Goal: Task Accomplishment & Management: Use online tool/utility

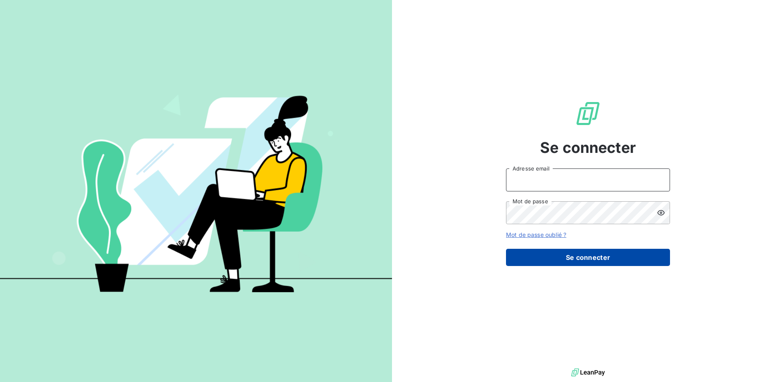
type input "[EMAIL_ADDRESS][PERSON_NAME][DOMAIN_NAME]"
click at [587, 260] on button "Se connecter" at bounding box center [588, 257] width 164 height 17
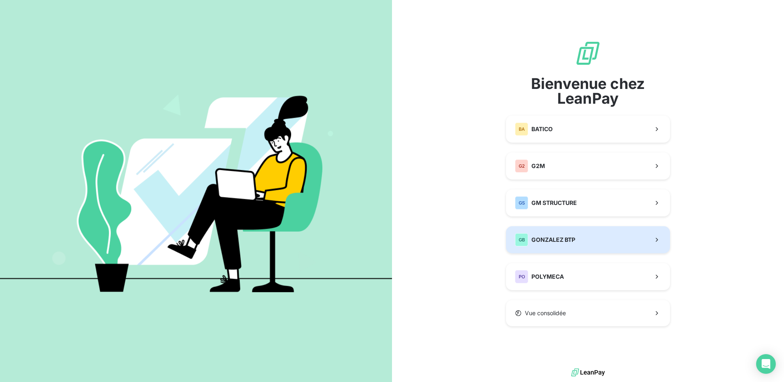
click at [555, 237] on span "GONZALEZ BTP" at bounding box center [554, 240] width 44 height 8
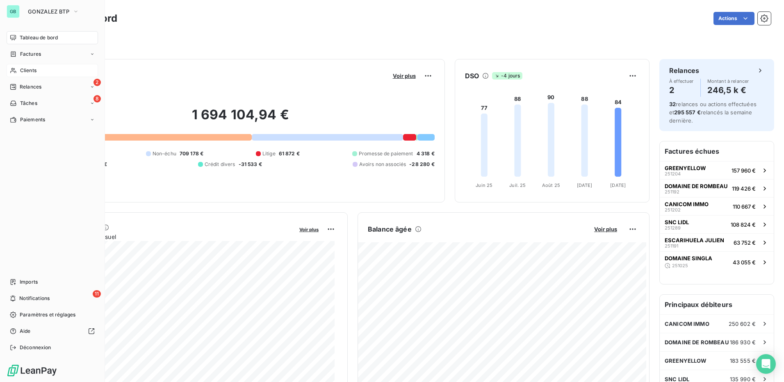
click at [30, 68] on span "Clients" at bounding box center [28, 70] width 16 height 7
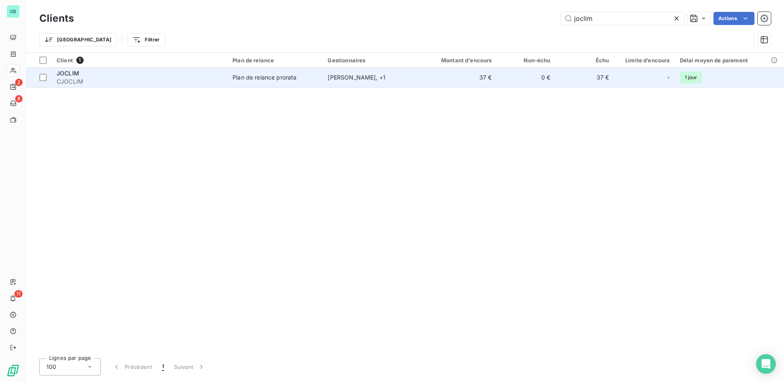
type input "joclim"
click at [68, 74] on span "JOCLIM" at bounding box center [68, 73] width 23 height 7
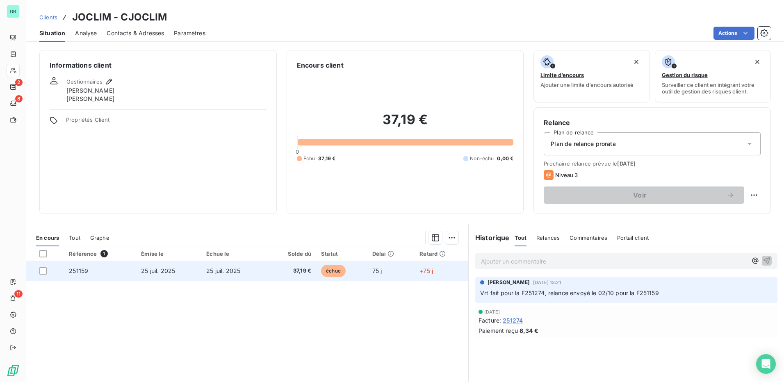
click at [74, 272] on span "251159" at bounding box center [78, 270] width 19 height 7
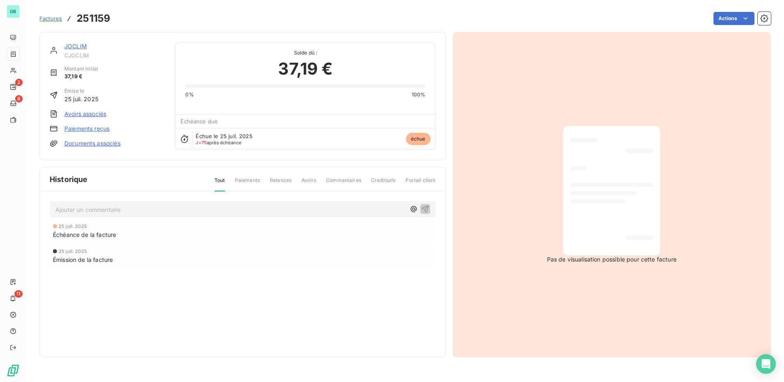
click at [96, 129] on link "Paiements reçus" at bounding box center [86, 129] width 45 height 8
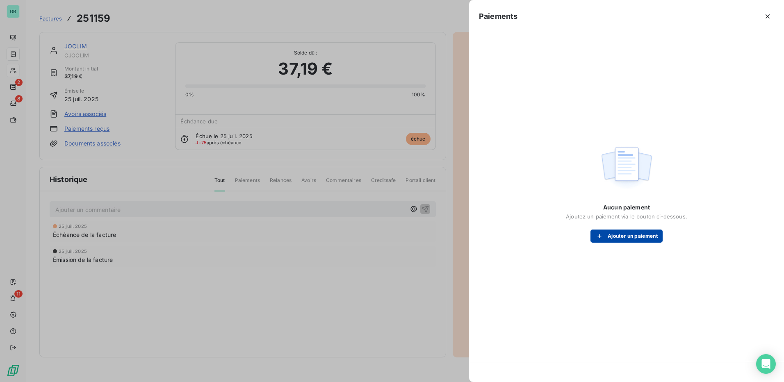
click at [623, 239] on button "Ajouter un paiement" at bounding box center [627, 236] width 72 height 13
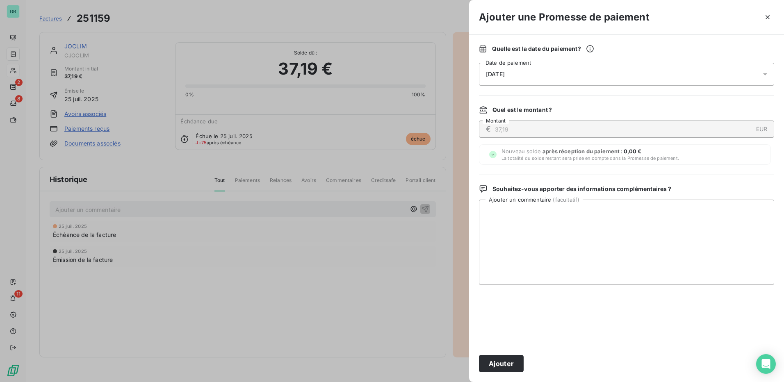
click at [505, 73] on span "[DATE]" at bounding box center [495, 74] width 19 height 7
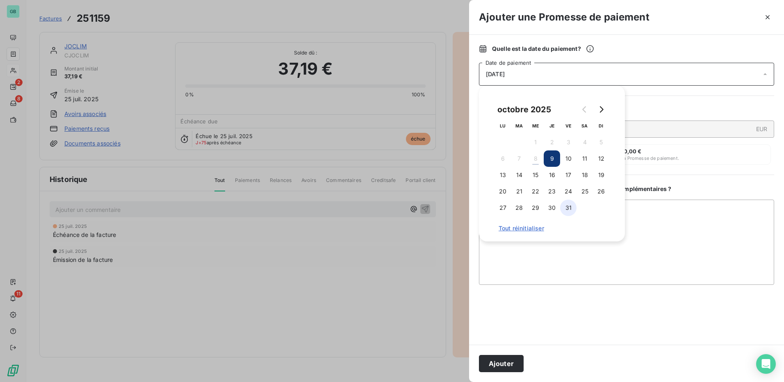
click at [567, 208] on button "31" at bounding box center [568, 208] width 16 height 16
click at [574, 329] on div at bounding box center [626, 315] width 295 height 40
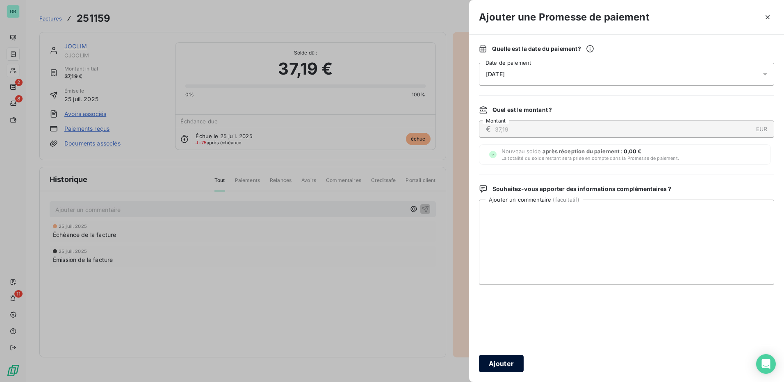
click at [501, 367] on button "Ajouter" at bounding box center [501, 363] width 45 height 17
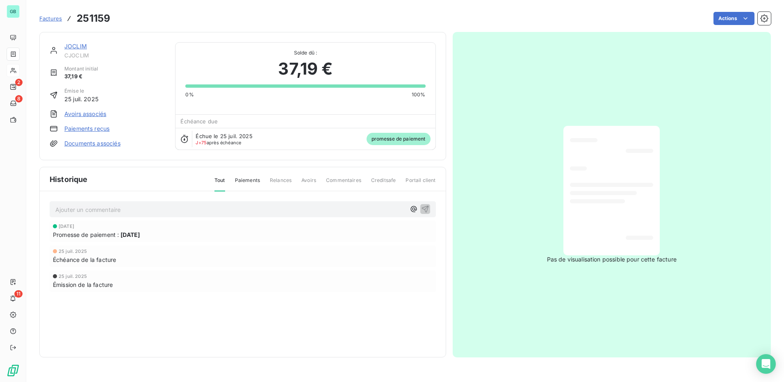
click at [49, 18] on span "Factures" at bounding box center [50, 18] width 23 height 7
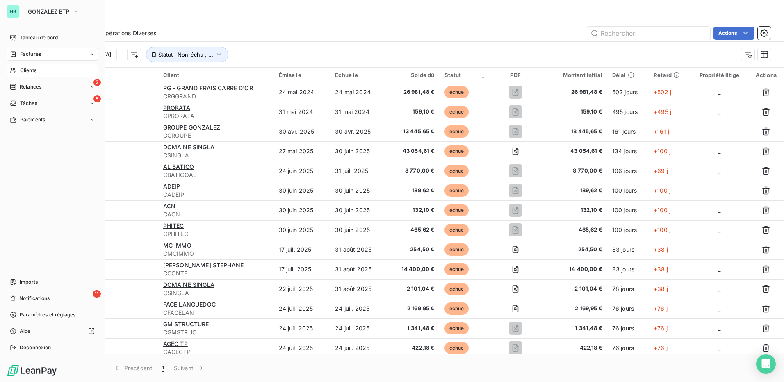
click at [25, 67] on span "Clients" at bounding box center [28, 70] width 16 height 7
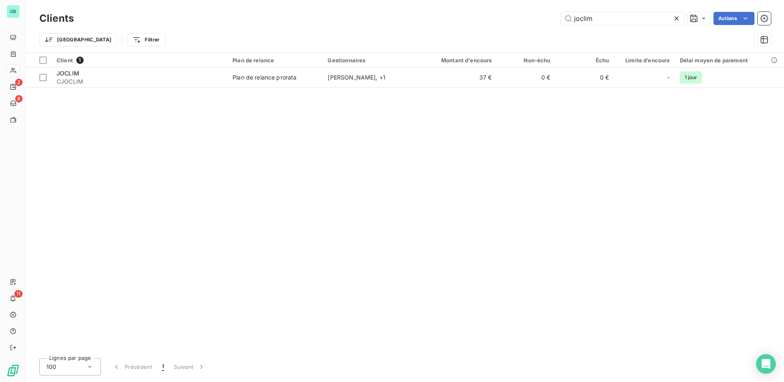
drag, startPoint x: 605, startPoint y: 21, endPoint x: 407, endPoint y: 41, distance: 199.3
click at [408, 41] on div "Clients joclim Actions Trier Filtrer" at bounding box center [405, 31] width 732 height 43
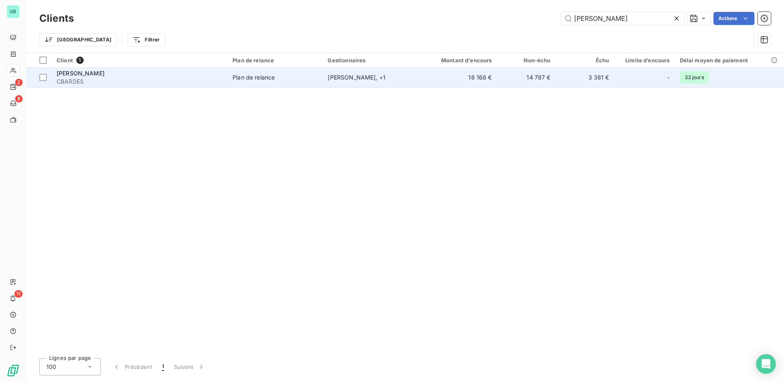
type input "[PERSON_NAME]"
click at [65, 76] on span "[PERSON_NAME]" at bounding box center [81, 73] width 48 height 7
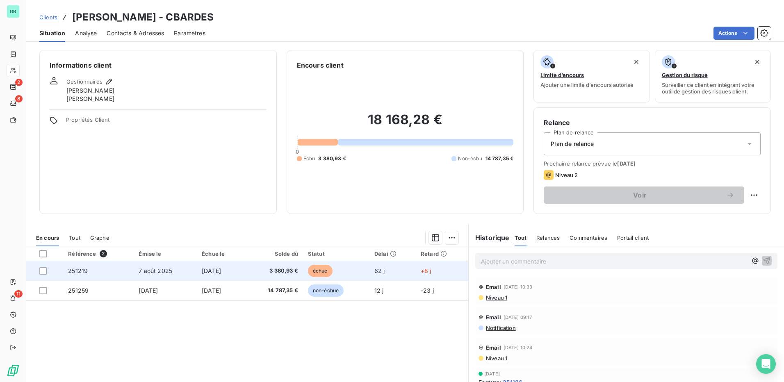
click at [74, 272] on span "251219" at bounding box center [78, 270] width 20 height 7
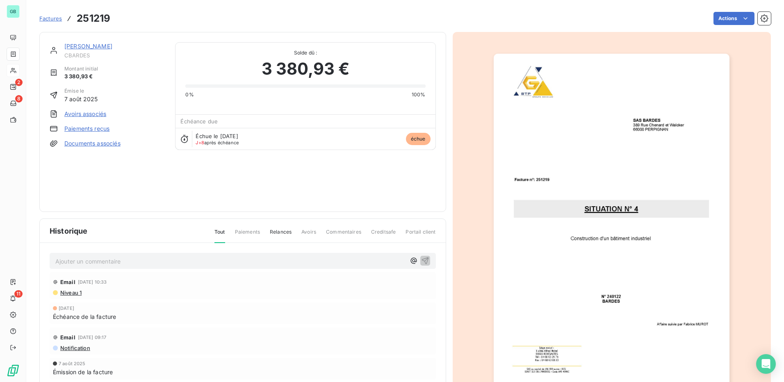
click at [79, 130] on link "Paiements reçus" at bounding box center [86, 129] width 45 height 8
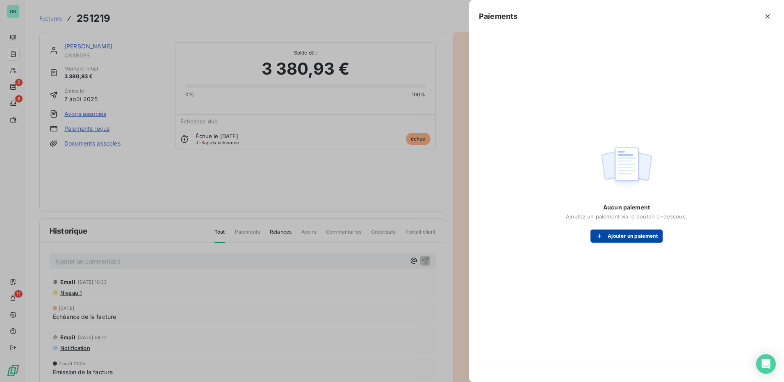
click at [617, 239] on button "Ajouter un paiement" at bounding box center [627, 236] width 72 height 13
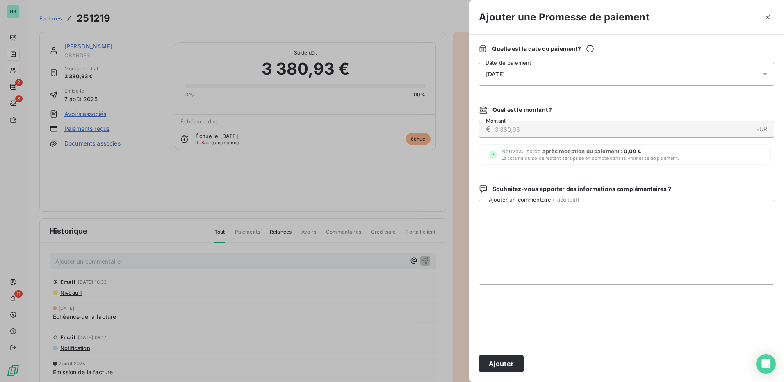
click at [496, 69] on div "[DATE]" at bounding box center [626, 74] width 295 height 23
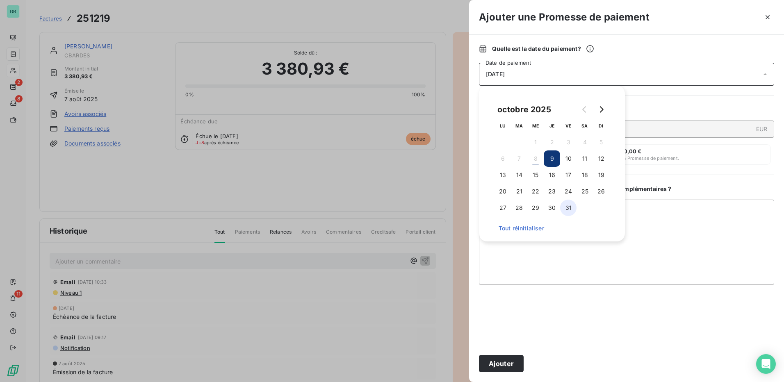
click at [570, 207] on button "31" at bounding box center [568, 208] width 16 height 16
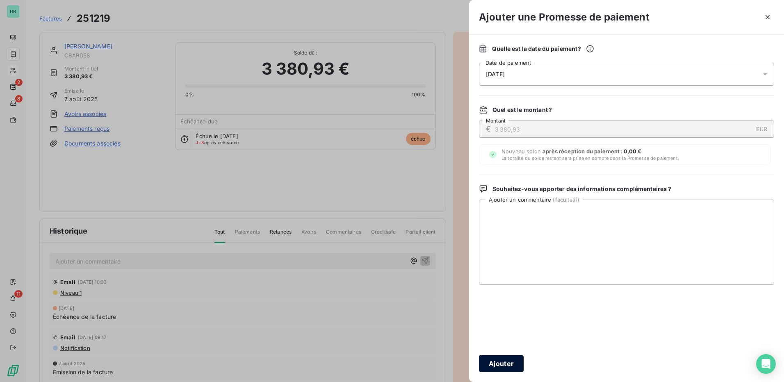
click at [503, 362] on button "Ajouter" at bounding box center [501, 363] width 45 height 17
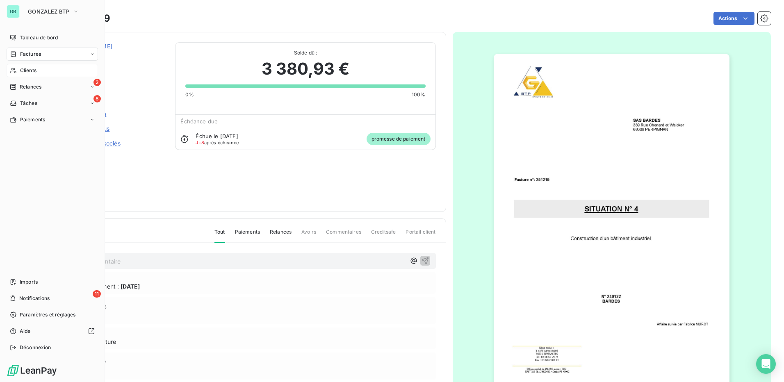
click at [29, 71] on span "Clients" at bounding box center [28, 70] width 16 height 7
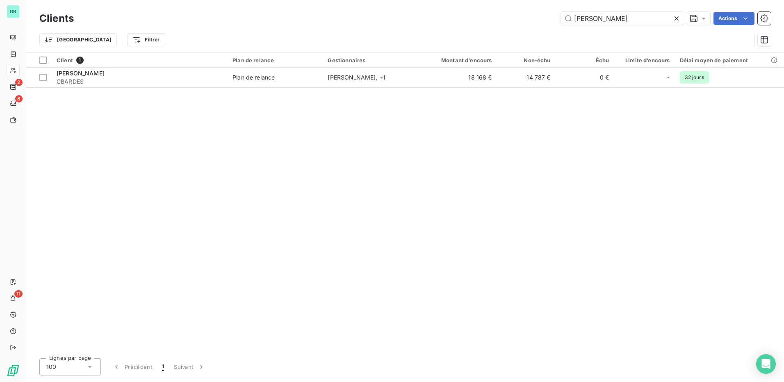
drag, startPoint x: 608, startPoint y: 15, endPoint x: 468, endPoint y: 27, distance: 141.2
click at [470, 28] on div "Clients [PERSON_NAME] Actions Trier Filtrer" at bounding box center [405, 31] width 732 height 43
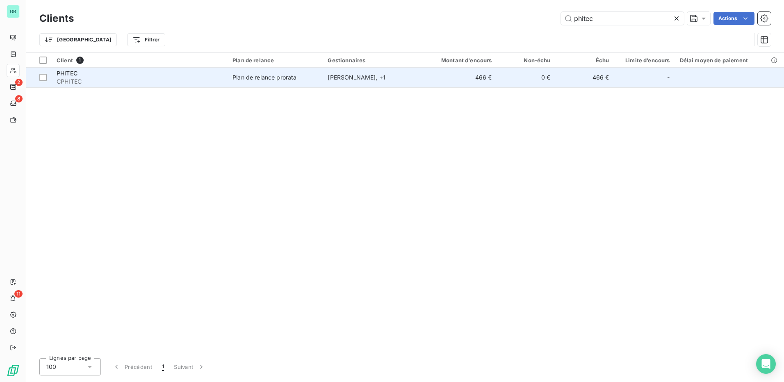
type input "phitec"
click at [69, 78] on span "CPHITEC" at bounding box center [140, 82] width 166 height 8
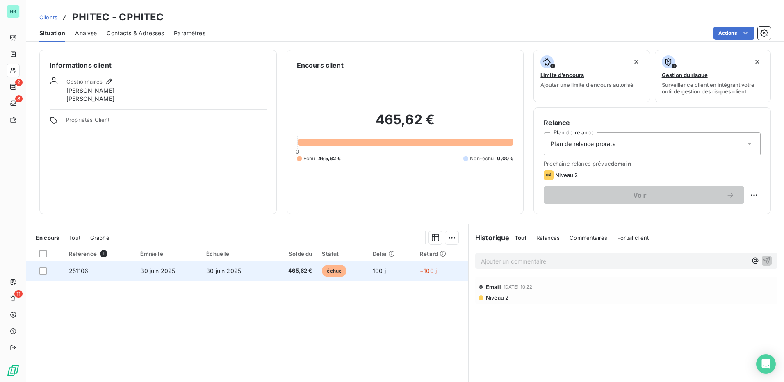
click at [82, 274] on span "251106" at bounding box center [79, 270] width 20 height 7
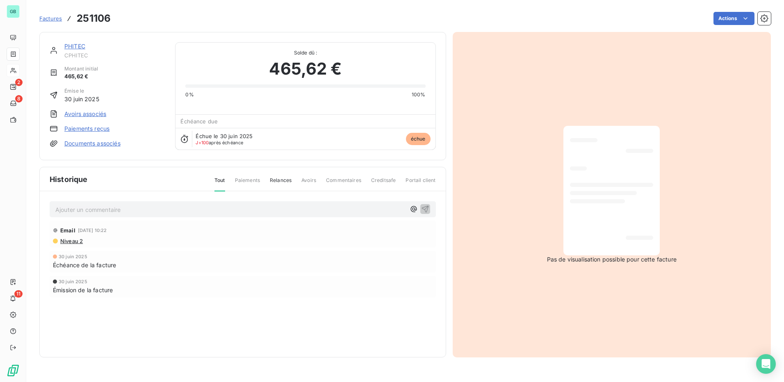
click at [87, 127] on link "Paiements reçus" at bounding box center [86, 129] width 45 height 8
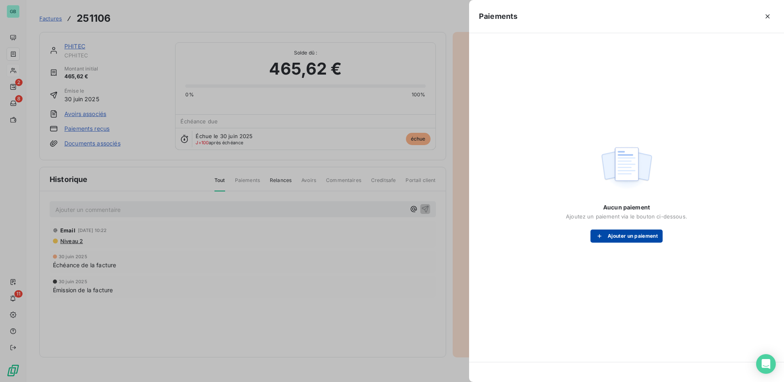
click at [624, 237] on button "Ajouter un paiement" at bounding box center [627, 236] width 72 height 13
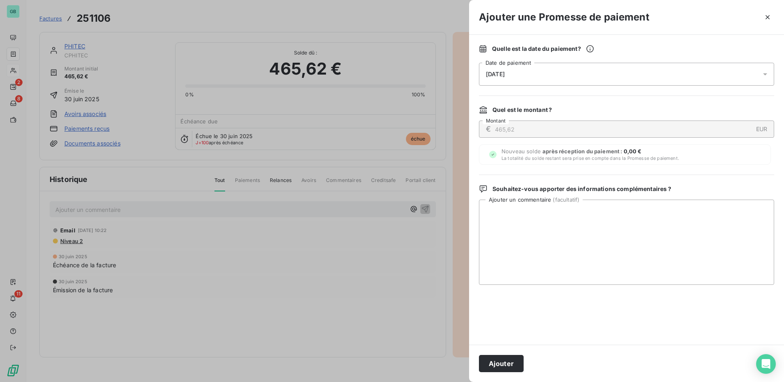
click at [519, 75] on div "[DATE]" at bounding box center [626, 74] width 295 height 23
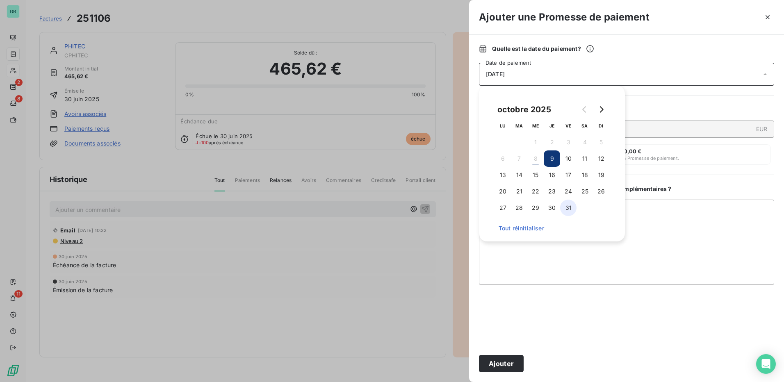
click at [568, 210] on button "31" at bounding box center [568, 208] width 16 height 16
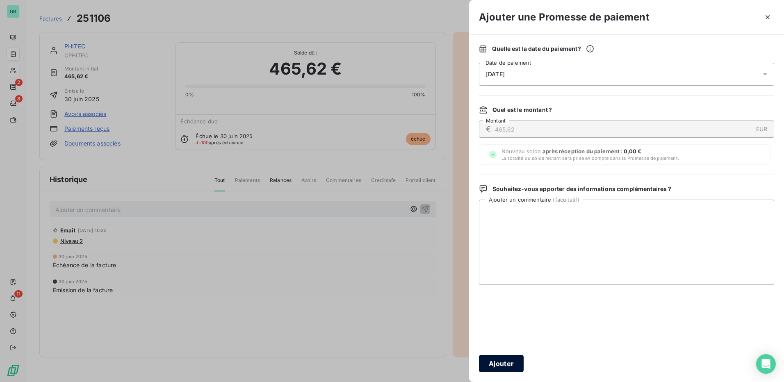
click at [500, 368] on button "Ajouter" at bounding box center [501, 363] width 45 height 17
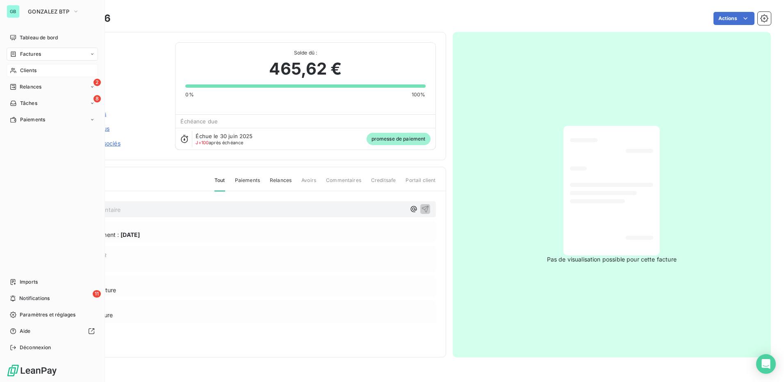
click at [20, 73] on span "Clients" at bounding box center [28, 70] width 16 height 7
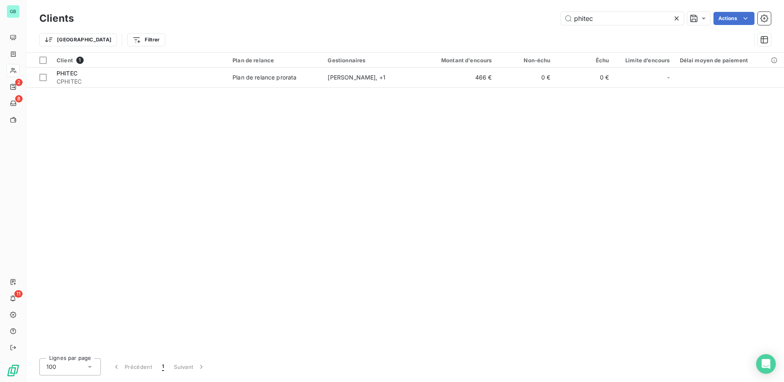
drag, startPoint x: 610, startPoint y: 19, endPoint x: 402, endPoint y: 26, distance: 208.5
click at [413, 26] on div "Clients phitec Actions" at bounding box center [405, 18] width 732 height 17
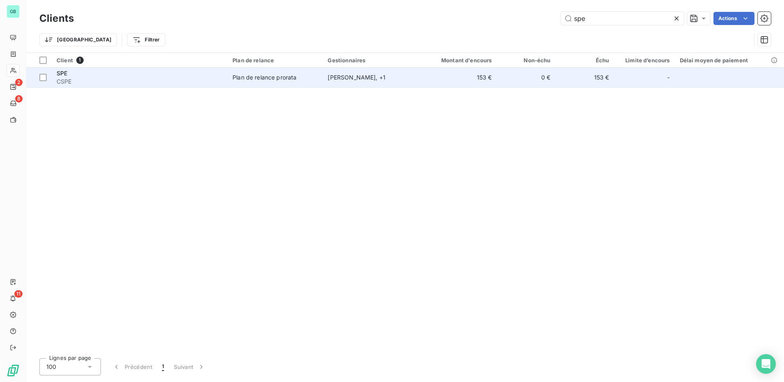
type input "spe"
click at [61, 73] on span "SPE" at bounding box center [62, 73] width 11 height 7
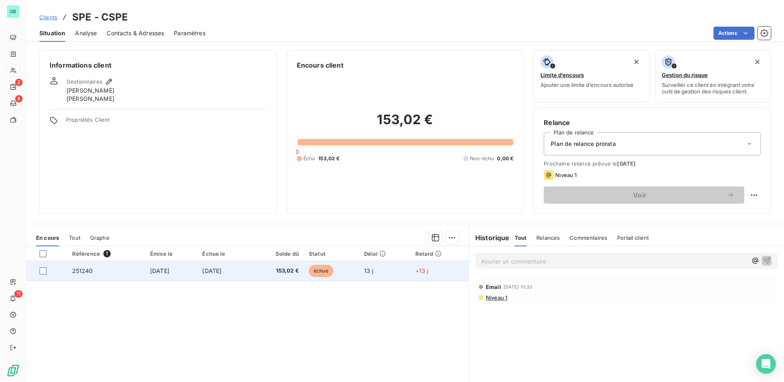
click at [78, 272] on span "251240" at bounding box center [82, 270] width 21 height 7
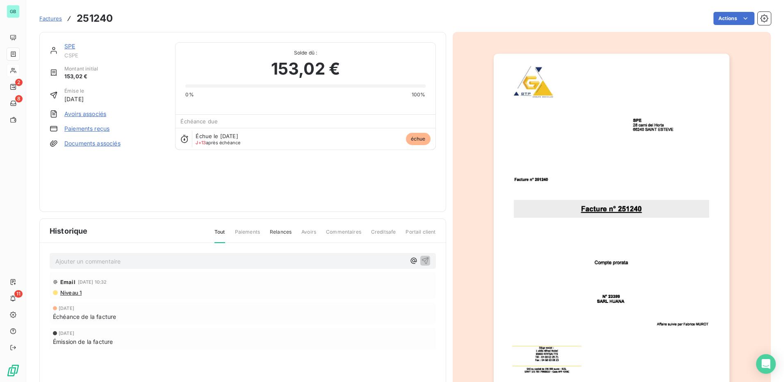
click at [91, 128] on link "Paiements reçus" at bounding box center [86, 129] width 45 height 8
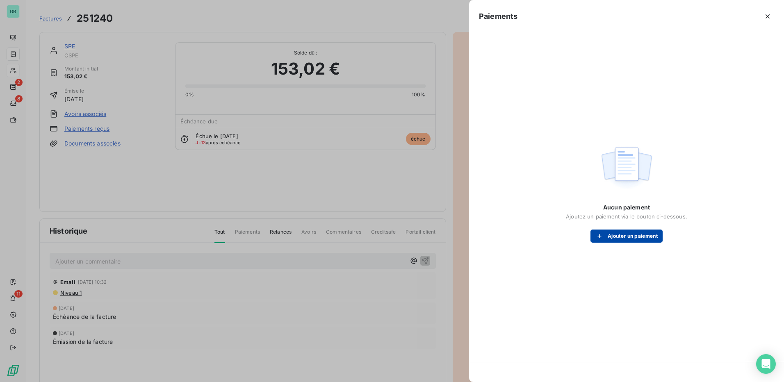
click at [640, 236] on button "Ajouter un paiement" at bounding box center [627, 236] width 72 height 13
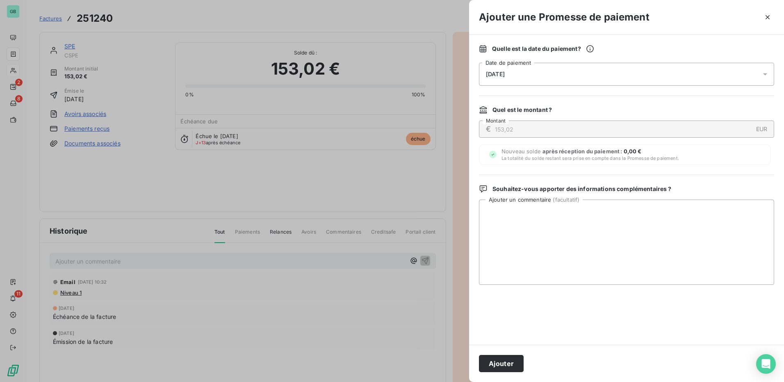
click at [523, 73] on div "[DATE]" at bounding box center [626, 74] width 295 height 23
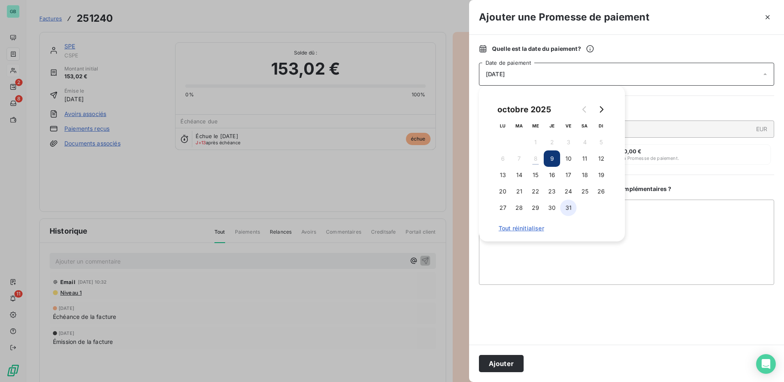
click at [571, 208] on button "31" at bounding box center [568, 208] width 16 height 16
click at [506, 365] on button "Ajouter" at bounding box center [501, 363] width 45 height 17
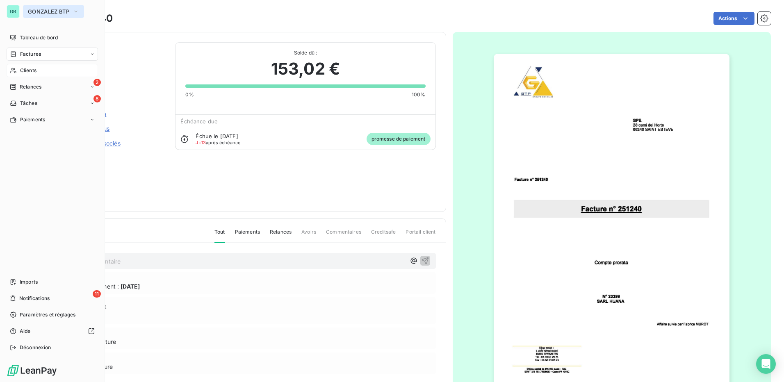
click at [42, 11] on span "GONZALEZ BTP" at bounding box center [48, 11] width 41 height 7
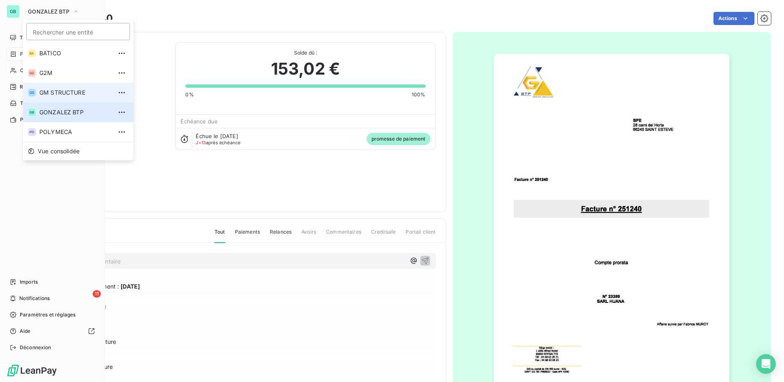
click at [47, 92] on span "GM STRUCTURE" at bounding box center [75, 93] width 73 height 8
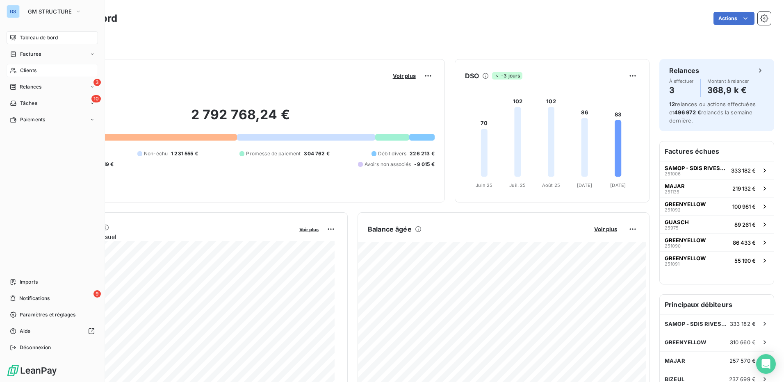
click at [23, 68] on span "Clients" at bounding box center [28, 70] width 16 height 7
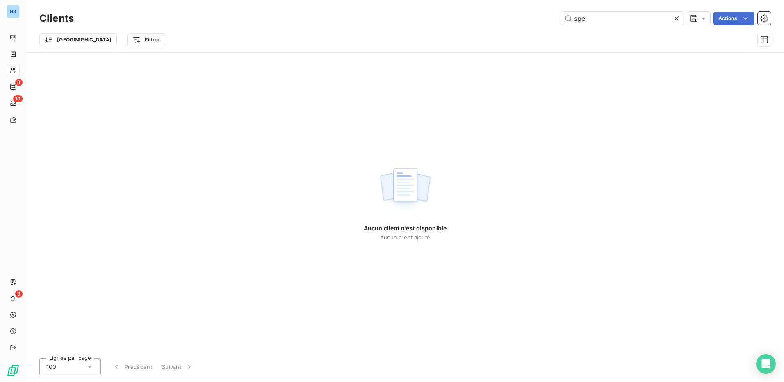
drag, startPoint x: 576, startPoint y: 23, endPoint x: 509, endPoint y: 21, distance: 67.3
click at [509, 21] on div "spe Actions" at bounding box center [428, 18] width 688 height 13
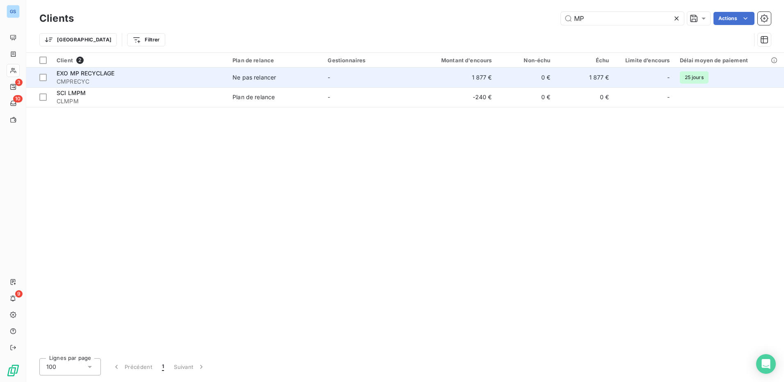
type input "MP"
click at [89, 74] on span "EXO MP RECYCLAGE" at bounding box center [86, 73] width 58 height 7
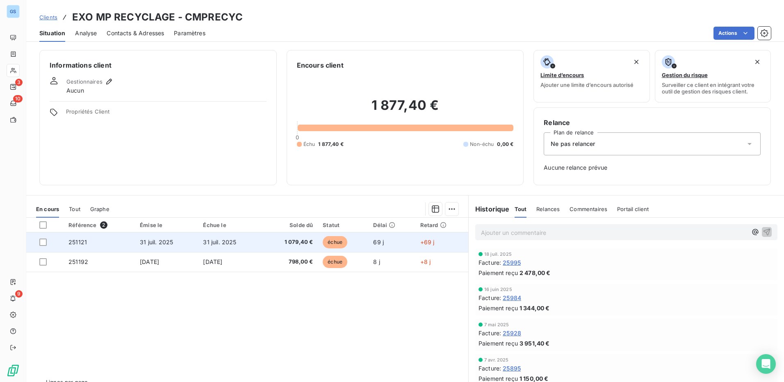
click at [74, 242] on span "251121" at bounding box center [78, 242] width 18 height 7
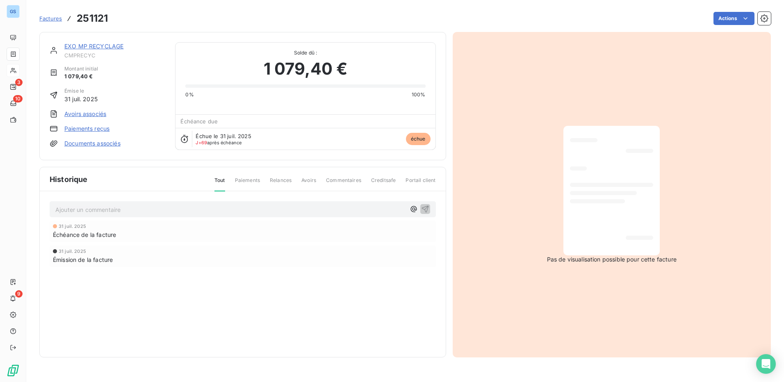
click at [100, 129] on link "Paiements reçus" at bounding box center [86, 129] width 45 height 8
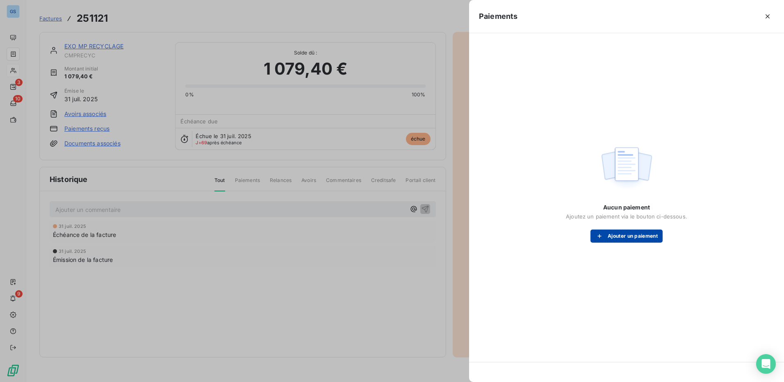
click at [650, 235] on button "Ajouter un paiement" at bounding box center [627, 236] width 72 height 13
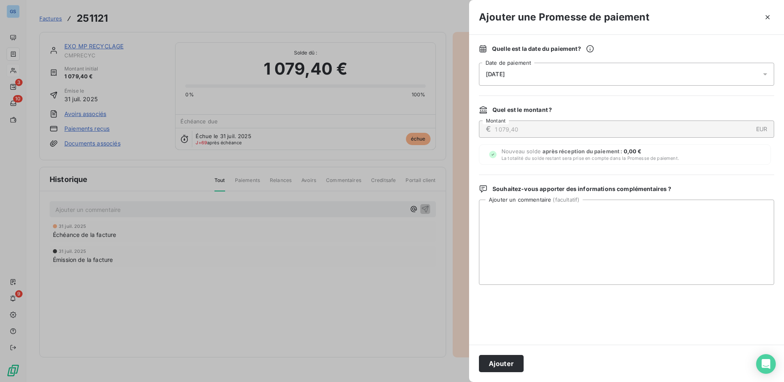
click at [532, 73] on div "[DATE]" at bounding box center [626, 74] width 295 height 23
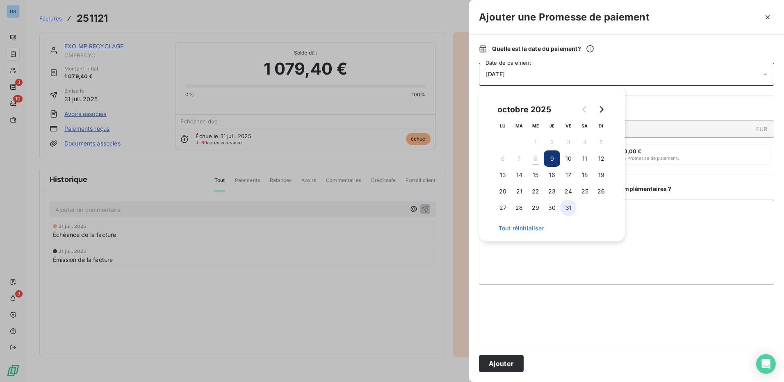
click at [571, 209] on button "31" at bounding box center [568, 208] width 16 height 16
click at [510, 366] on button "Ajouter" at bounding box center [501, 363] width 45 height 17
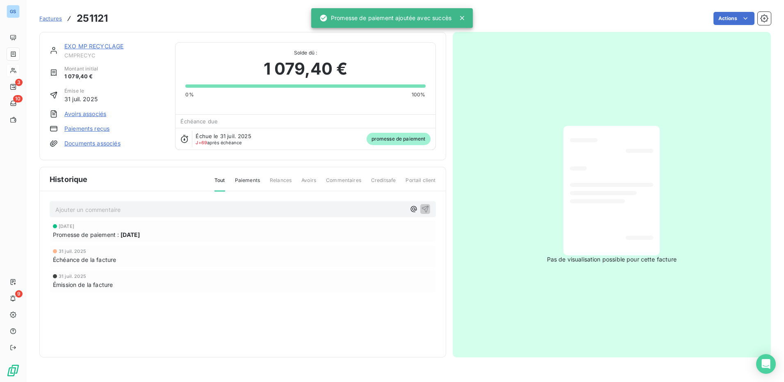
click at [54, 19] on span "Factures" at bounding box center [50, 18] width 23 height 7
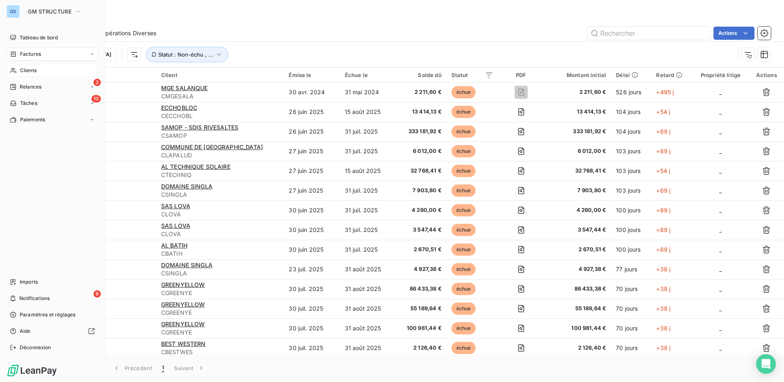
click at [15, 68] on icon at bounding box center [13, 70] width 7 height 7
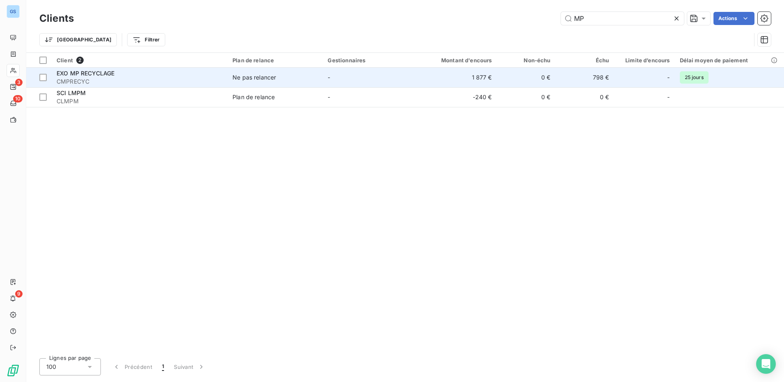
click at [76, 74] on span "EXO MP RECYCLAGE" at bounding box center [86, 73] width 58 height 7
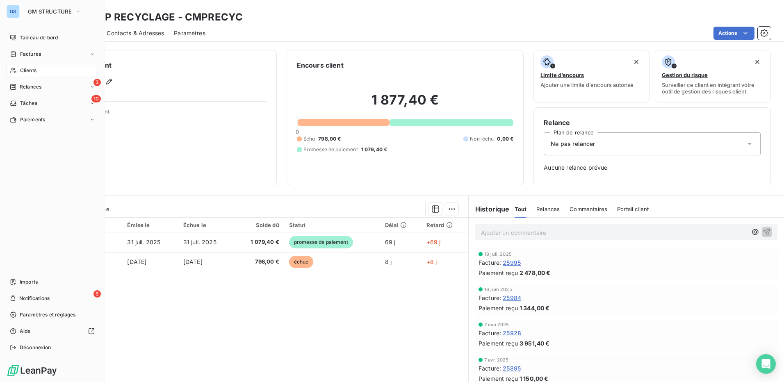
click at [14, 71] on icon at bounding box center [13, 70] width 7 height 7
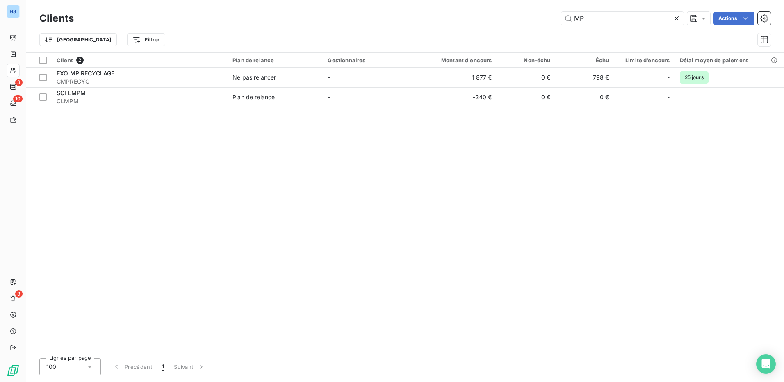
drag, startPoint x: 598, startPoint y: 14, endPoint x: 514, endPoint y: 18, distance: 84.6
click at [514, 18] on div "MP Actions" at bounding box center [428, 18] width 688 height 13
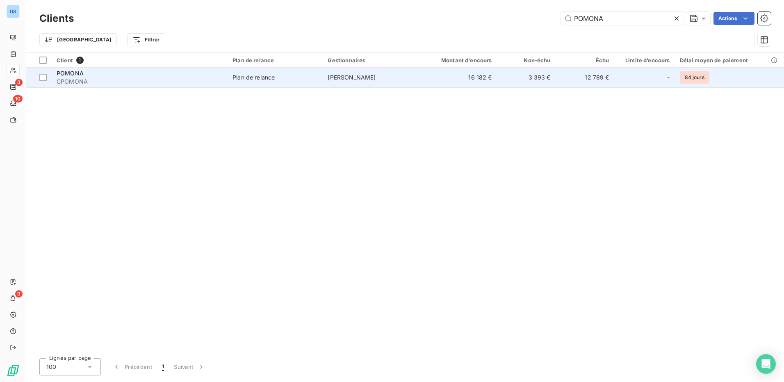
type input "POMONA"
click at [68, 75] on span "POMONA" at bounding box center [70, 73] width 27 height 7
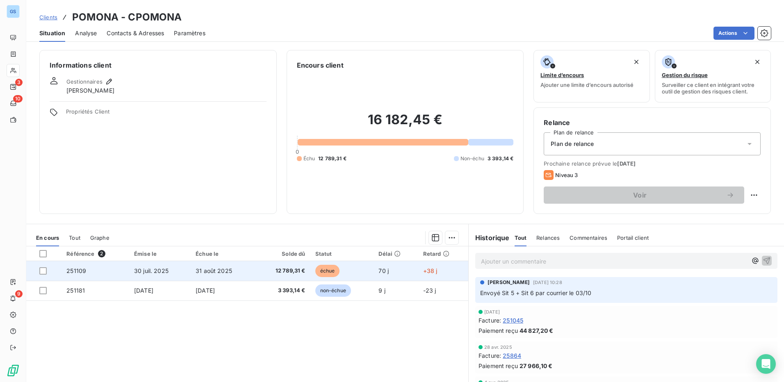
click at [78, 272] on span "251109" at bounding box center [76, 270] width 20 height 7
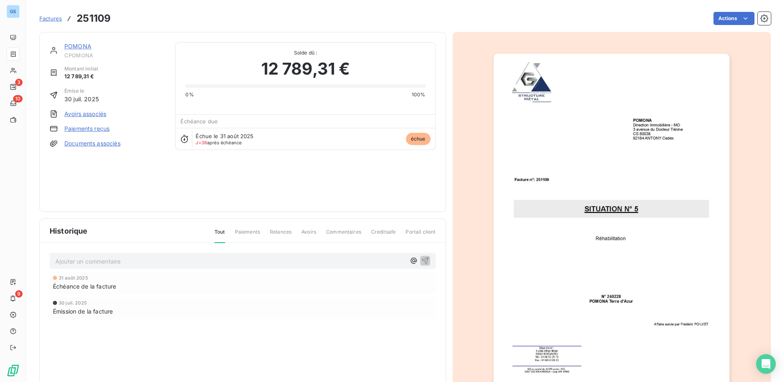
click at [82, 130] on link "Paiements reçus" at bounding box center [86, 129] width 45 height 8
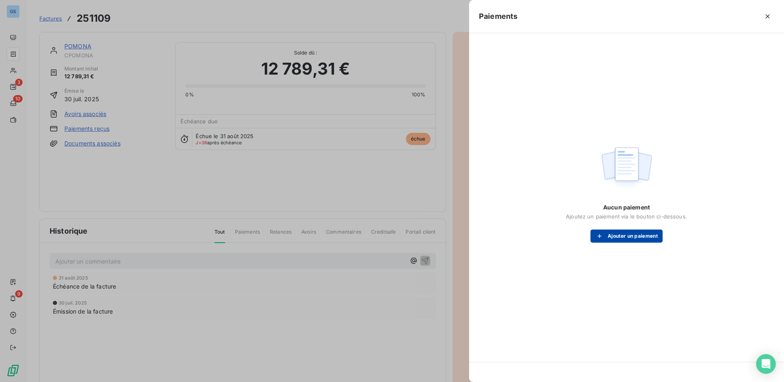
click at [616, 237] on button "Ajouter un paiement" at bounding box center [627, 236] width 72 height 13
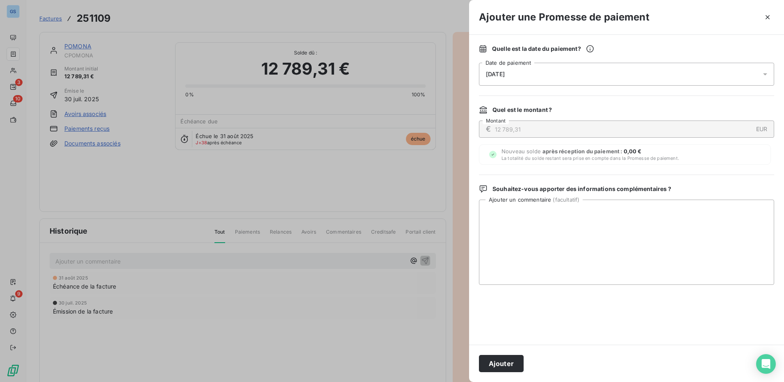
click at [528, 73] on div "[DATE]" at bounding box center [626, 74] width 295 height 23
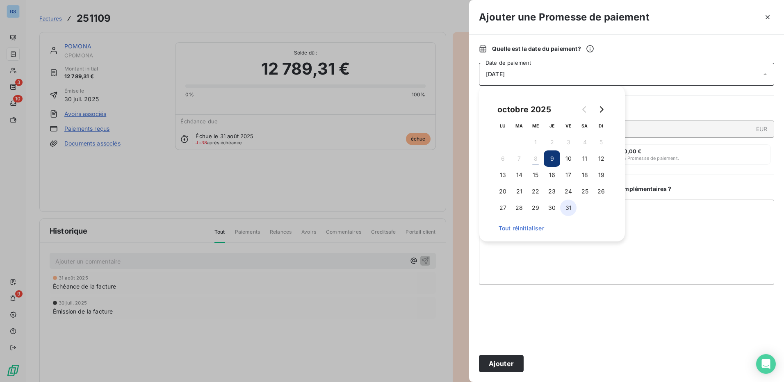
click at [569, 208] on button "31" at bounding box center [568, 208] width 16 height 16
drag, startPoint x: 514, startPoint y: 364, endPoint x: 519, endPoint y: 363, distance: 5.9
click at [513, 365] on button "Ajouter" at bounding box center [501, 363] width 45 height 17
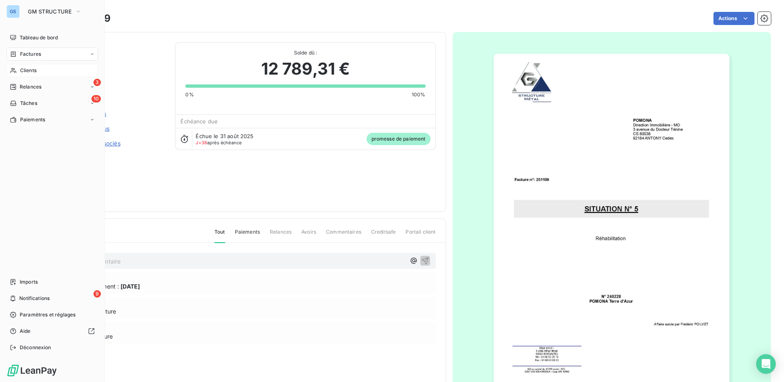
click at [26, 72] on span "Clients" at bounding box center [28, 70] width 16 height 7
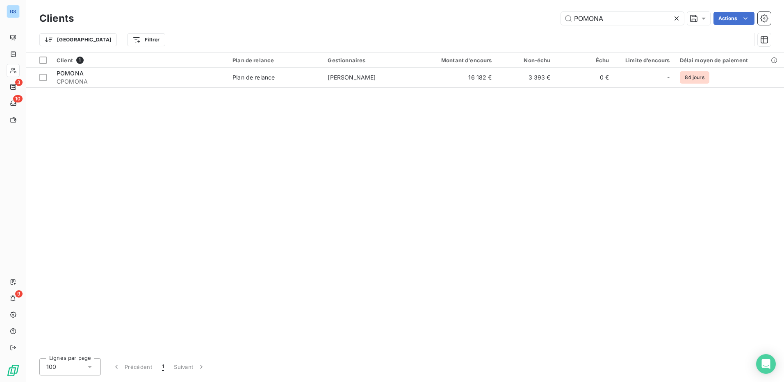
drag, startPoint x: 605, startPoint y: 20, endPoint x: 447, endPoint y: 15, distance: 158.4
click at [452, 16] on div "POMONA Actions" at bounding box center [428, 18] width 688 height 13
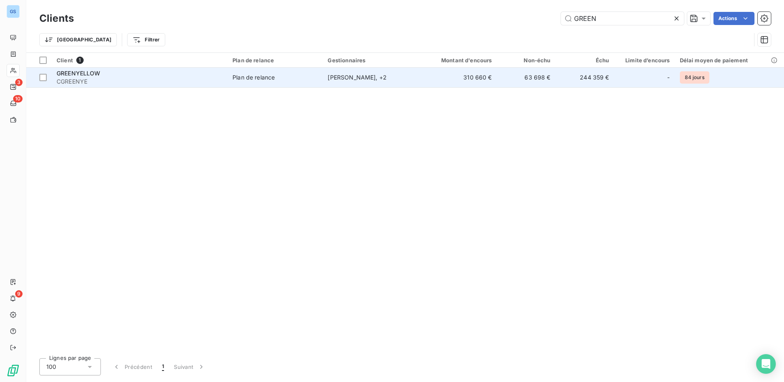
type input "GREEN"
click at [71, 80] on span "CGREENYE" at bounding box center [140, 82] width 166 height 8
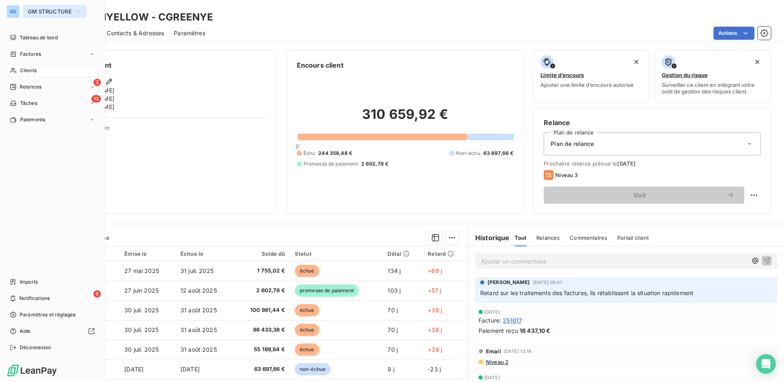
click at [29, 12] on span "GM STRUCTURE" at bounding box center [50, 11] width 44 height 7
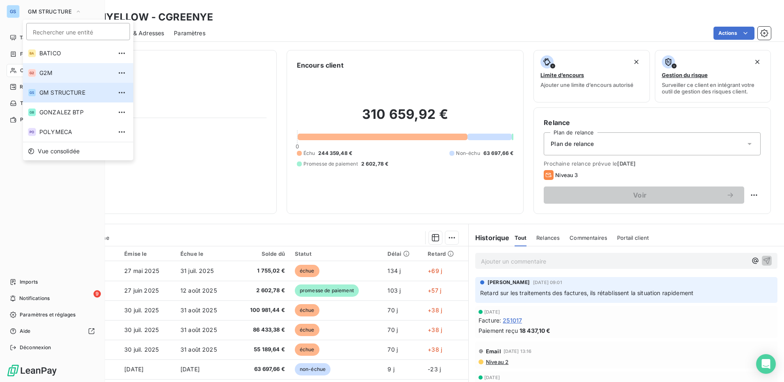
click at [45, 74] on span "G2M" at bounding box center [75, 73] width 73 height 8
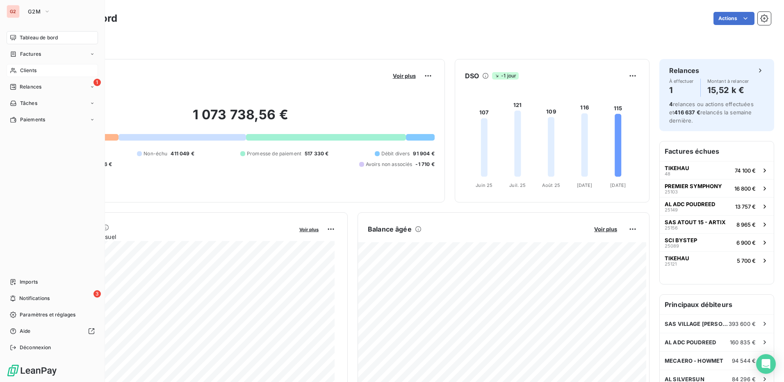
click at [23, 71] on span "Clients" at bounding box center [28, 70] width 16 height 7
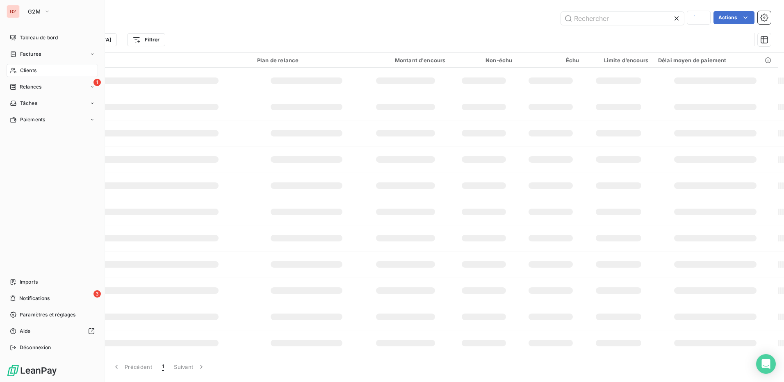
type input "GREEN"
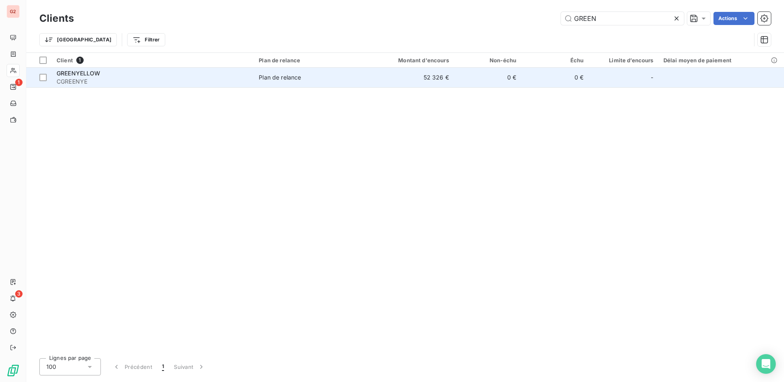
click at [67, 78] on span "CGREENYE" at bounding box center [153, 82] width 192 height 8
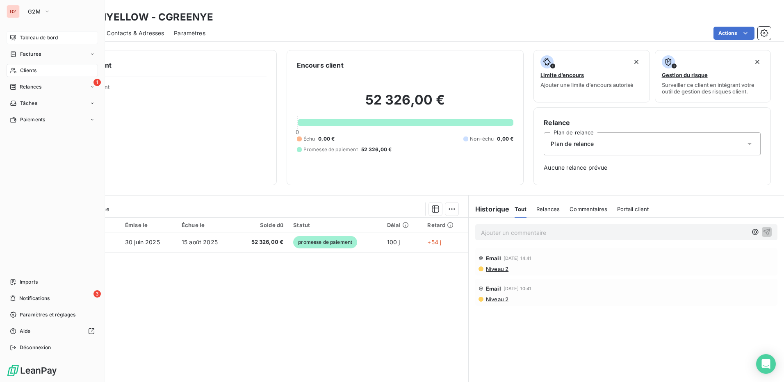
click at [32, 37] on span "Tableau de bord" at bounding box center [39, 37] width 38 height 7
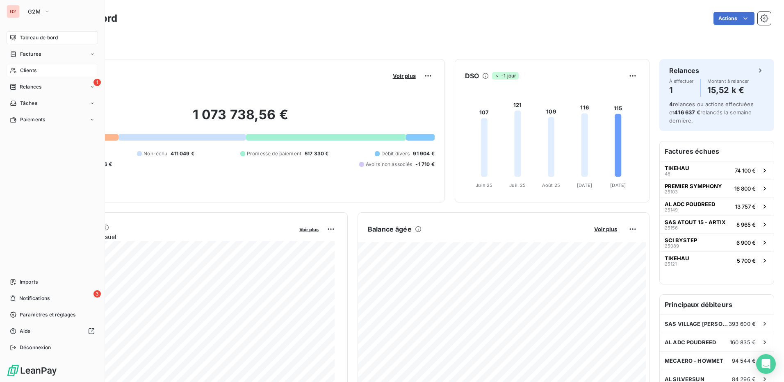
click at [20, 13] on div "G2 G2M" at bounding box center [52, 11] width 91 height 13
click at [34, 11] on span "G2M" at bounding box center [34, 11] width 13 height 7
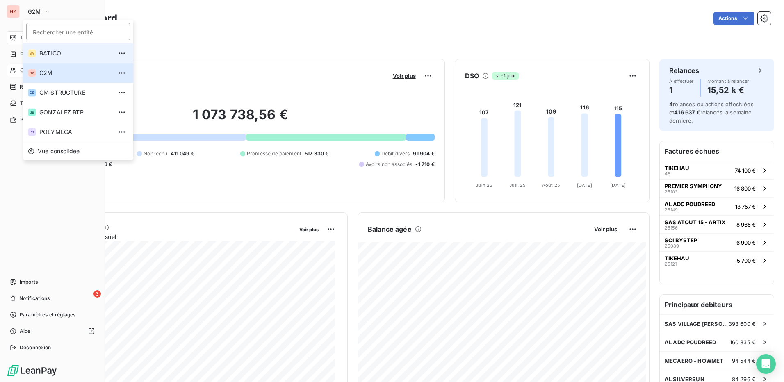
click at [49, 51] on span "BATICO" at bounding box center [75, 53] width 73 height 8
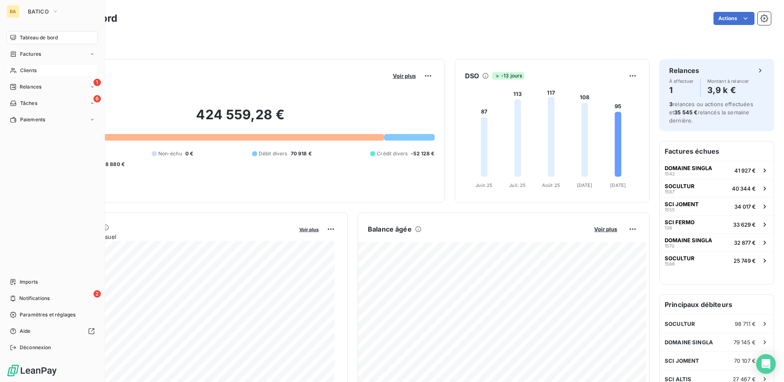
click at [37, 71] on div "Clients" at bounding box center [52, 70] width 91 height 13
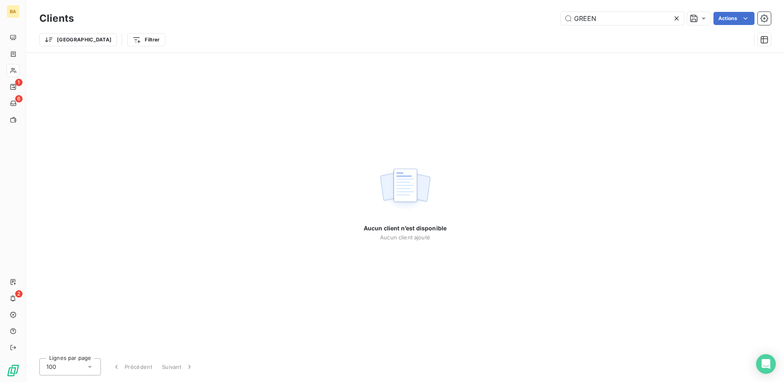
drag, startPoint x: 605, startPoint y: 21, endPoint x: 501, endPoint y: 22, distance: 104.6
click at [501, 22] on div "GREEN Actions" at bounding box center [428, 18] width 688 height 13
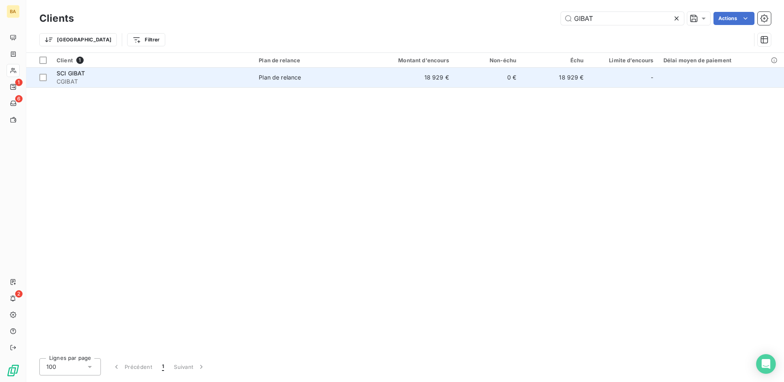
type input "GIBAT"
click at [73, 76] on span "SCI GIBAT" at bounding box center [71, 73] width 28 height 7
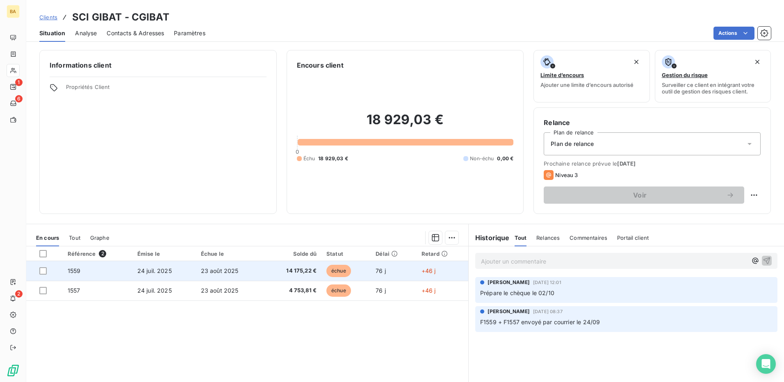
click at [73, 271] on span "1559" at bounding box center [74, 270] width 13 height 7
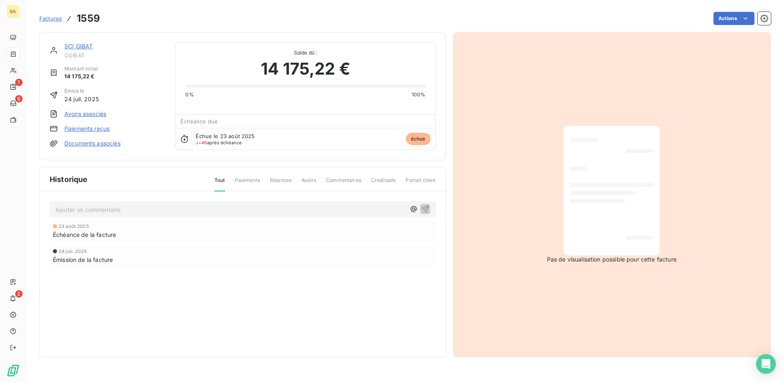
click at [85, 130] on link "Paiements reçus" at bounding box center [86, 129] width 45 height 8
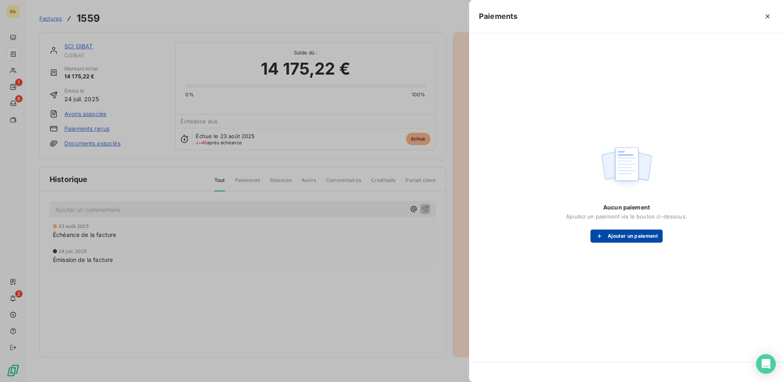
click at [622, 238] on button "Ajouter un paiement" at bounding box center [627, 236] width 72 height 13
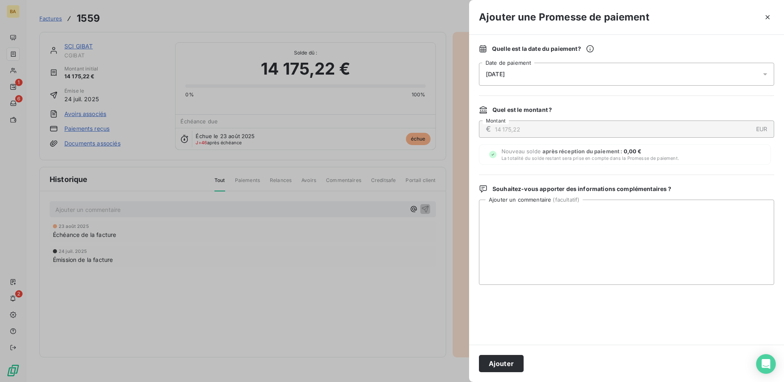
click at [505, 75] on span "[DATE]" at bounding box center [495, 74] width 19 height 7
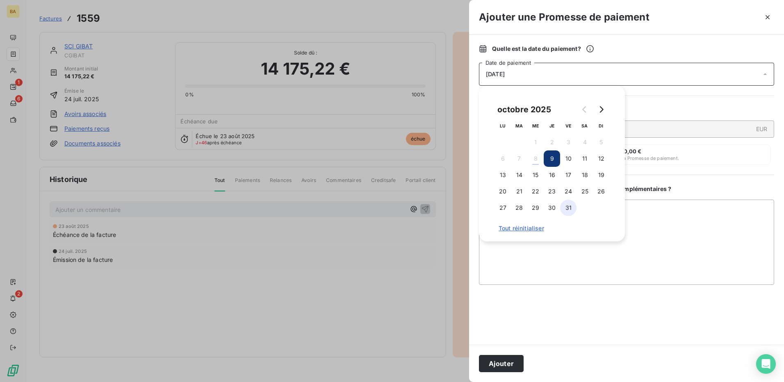
click at [570, 206] on button "31" at bounding box center [568, 208] width 16 height 16
click at [510, 364] on button "Ajouter" at bounding box center [501, 363] width 45 height 17
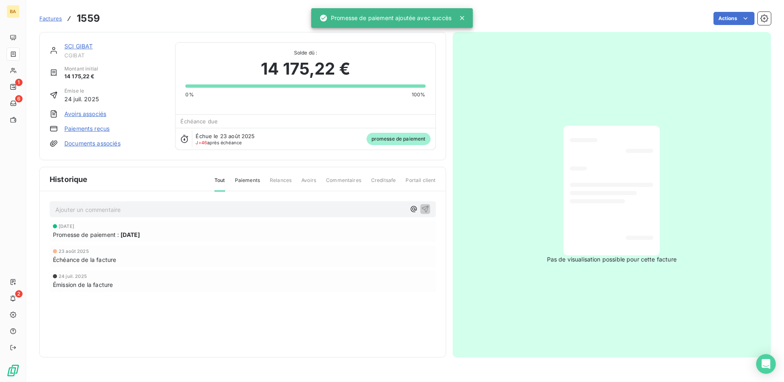
click at [54, 20] on span "Factures" at bounding box center [50, 18] width 23 height 7
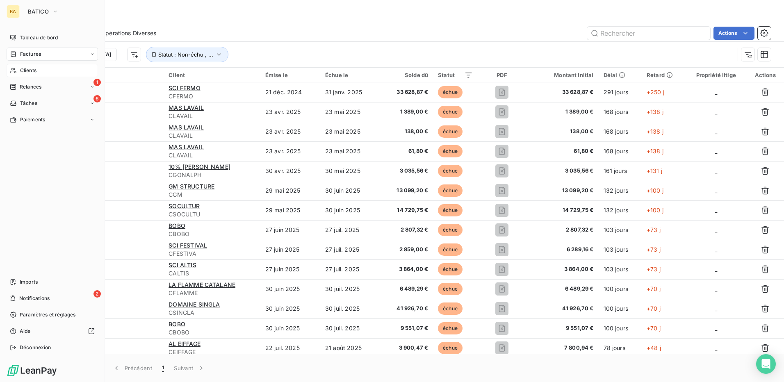
click at [28, 71] on span "Clients" at bounding box center [28, 70] width 16 height 7
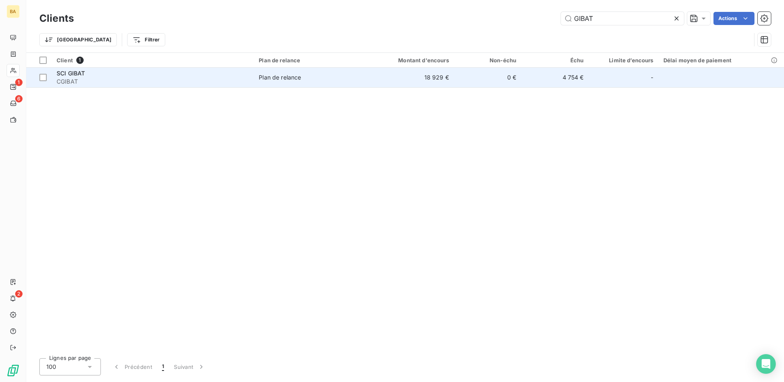
click at [72, 76] on span "SCI GIBAT" at bounding box center [71, 73] width 28 height 7
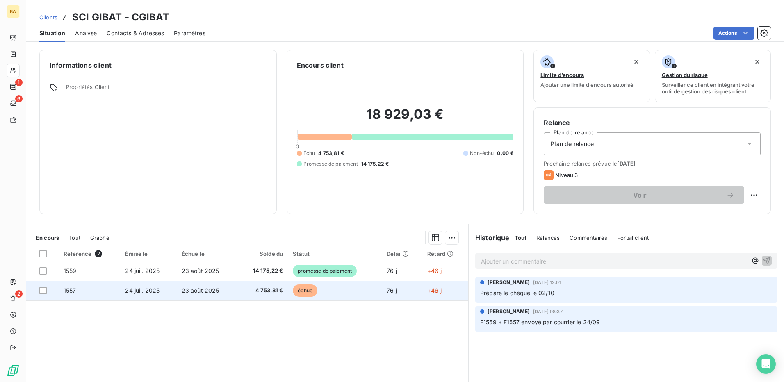
click at [70, 292] on span "1557" at bounding box center [70, 290] width 13 height 7
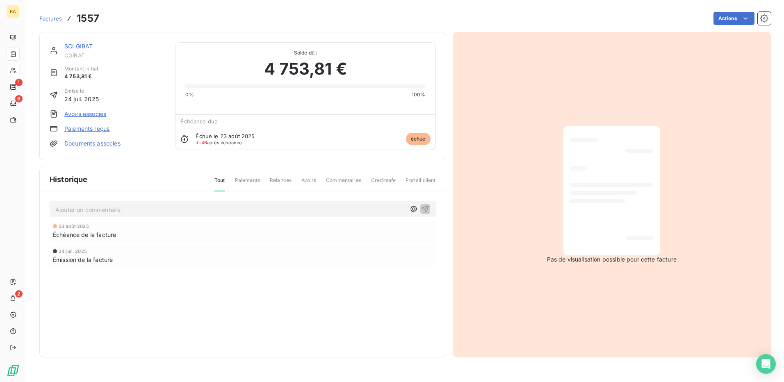
click at [91, 129] on link "Paiements reçus" at bounding box center [86, 129] width 45 height 8
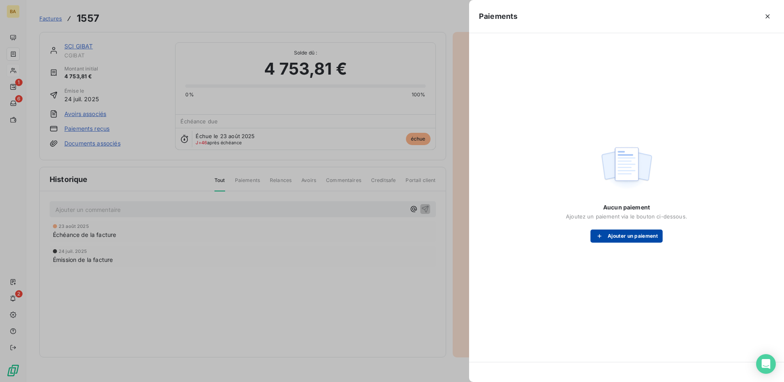
click at [612, 237] on button "Ajouter un paiement" at bounding box center [627, 236] width 72 height 13
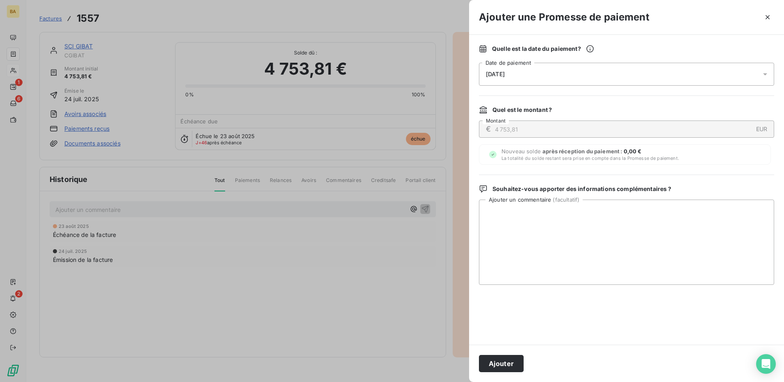
click at [524, 68] on div "[DATE]" at bounding box center [626, 74] width 295 height 23
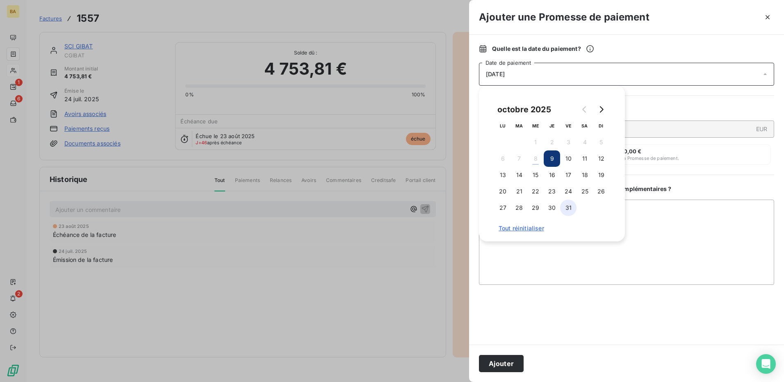
click at [567, 207] on button "31" at bounding box center [568, 208] width 16 height 16
click at [496, 362] on button "Ajouter" at bounding box center [501, 363] width 45 height 17
